Goal: Task Accomplishment & Management: Manage account settings

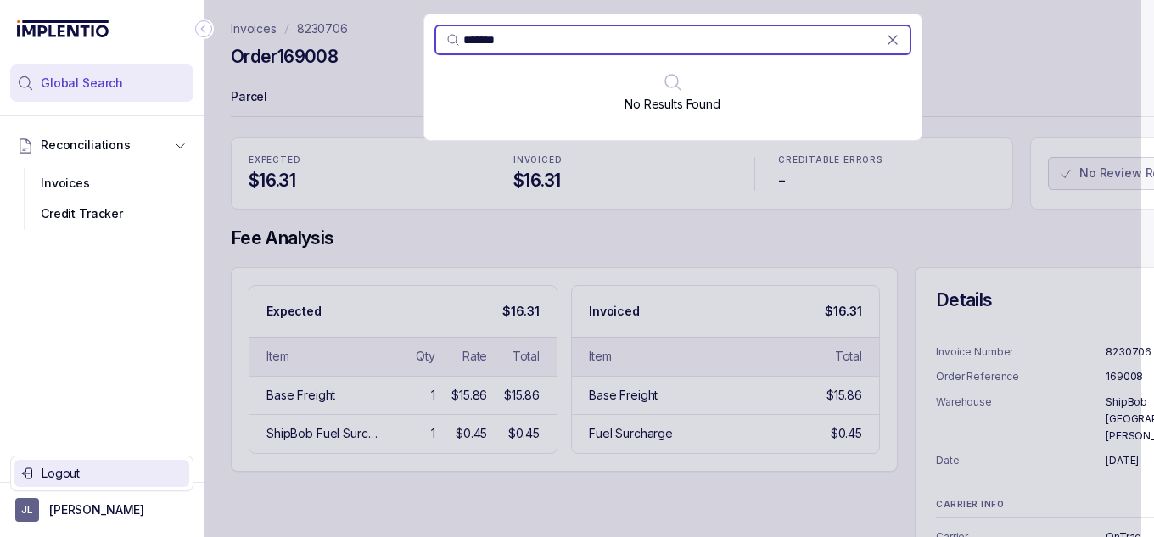
click at [89, 472] on p "Logout" at bounding box center [112, 473] width 141 height 17
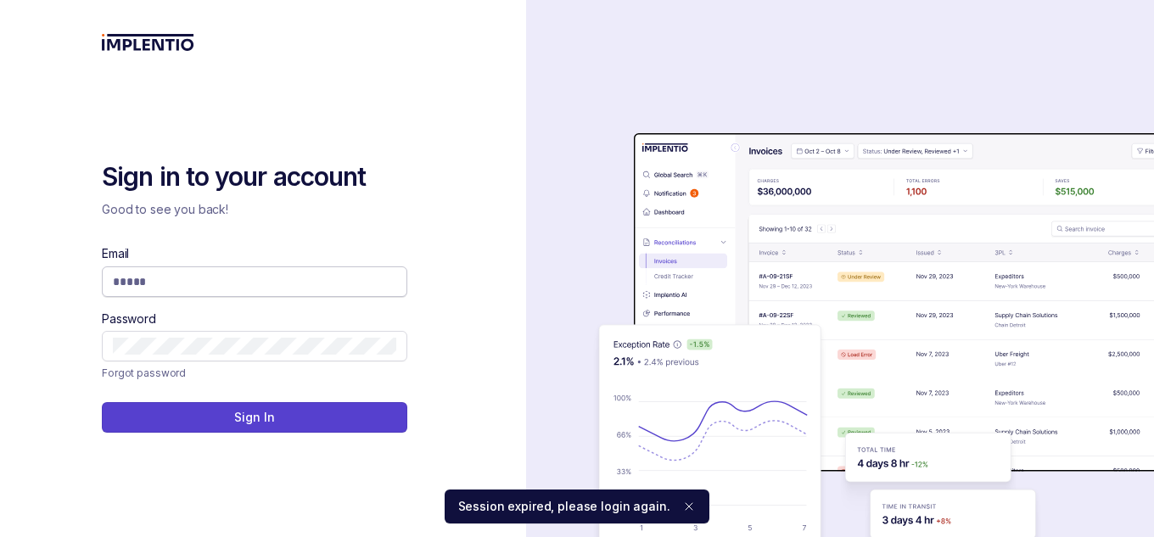
click at [312, 273] on input "Email" at bounding box center [255, 281] width 284 height 17
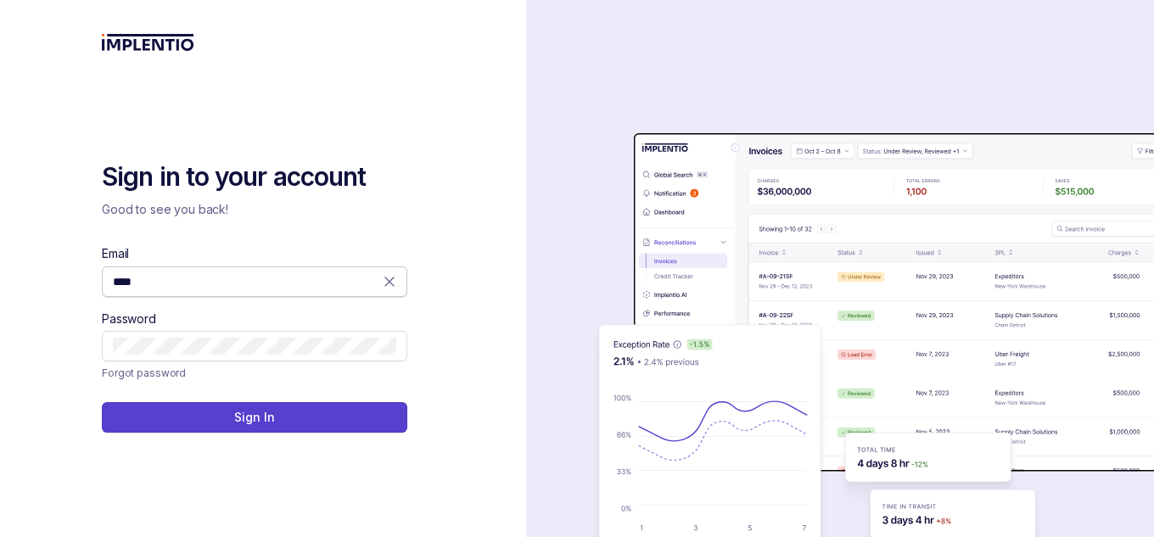
type input "**********"
